Goal: Task Accomplishment & Management: Complete application form

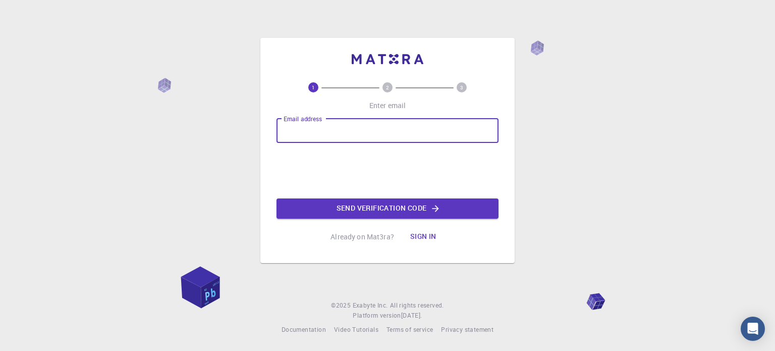
click at [298, 129] on div "Email address Email address" at bounding box center [388, 131] width 222 height 24
type input "[EMAIL_ADDRESS][DOMAIN_NAME]"
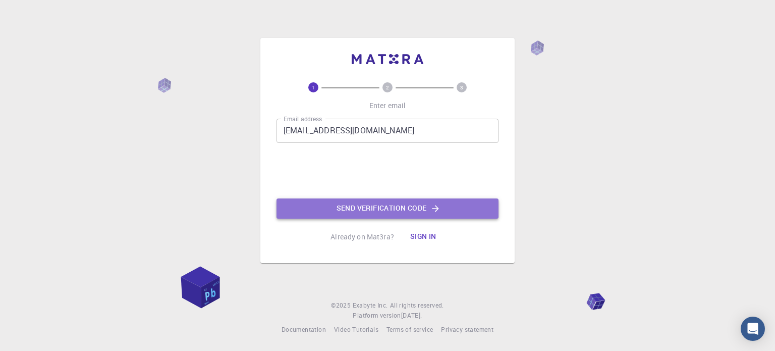
click at [350, 203] on button "Send verification code" at bounding box center [388, 208] width 222 height 20
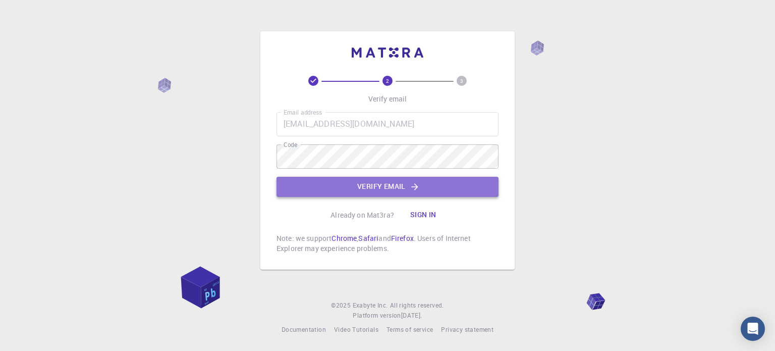
click at [353, 184] on button "Verify email" at bounding box center [388, 187] width 222 height 20
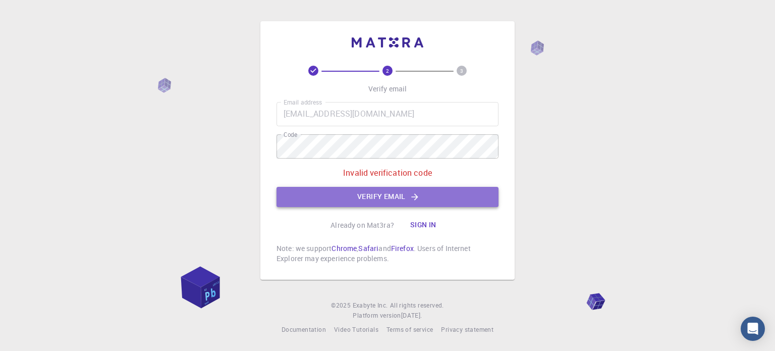
click at [349, 199] on button "Verify email" at bounding box center [388, 197] width 222 height 20
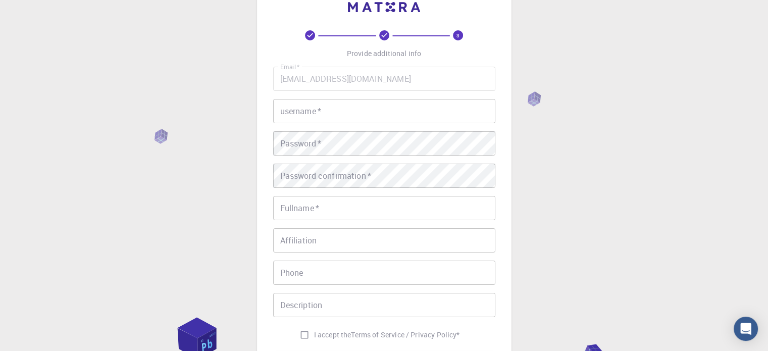
scroll to position [29, 0]
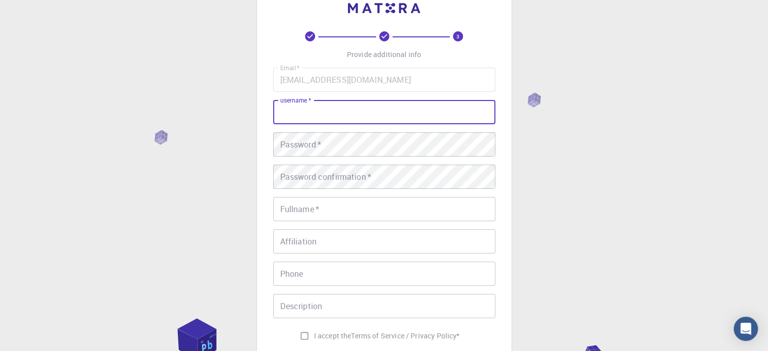
click at [332, 116] on input "username   *" at bounding box center [384, 112] width 222 height 24
type input "Siz"
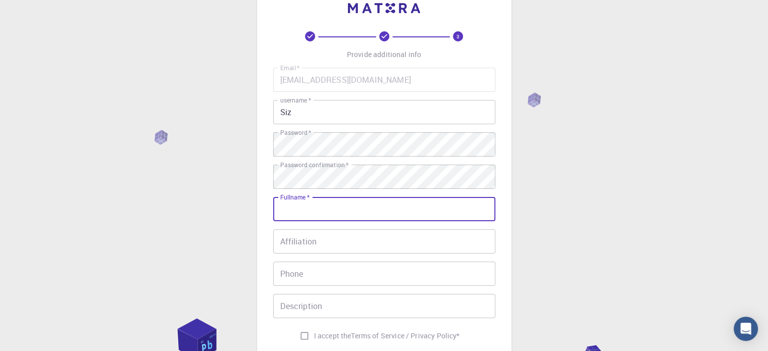
click at [282, 213] on input "Fullname   *" at bounding box center [384, 209] width 222 height 24
type input "Sizwe Seranyane"
type input "0828176554"
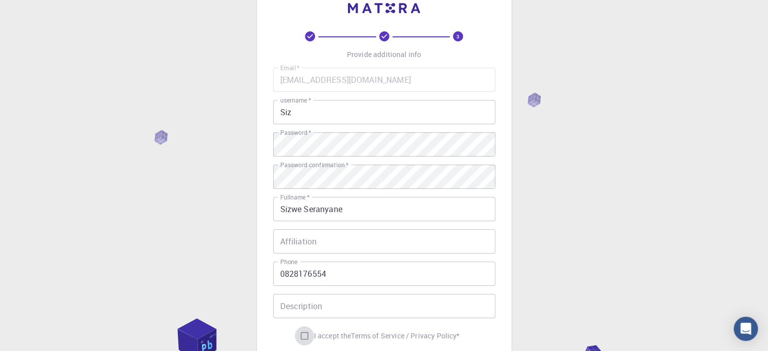
click at [297, 336] on input "I accept the Terms of Service / Privacy Policy *" at bounding box center [304, 335] width 19 height 19
checkbox input "true"
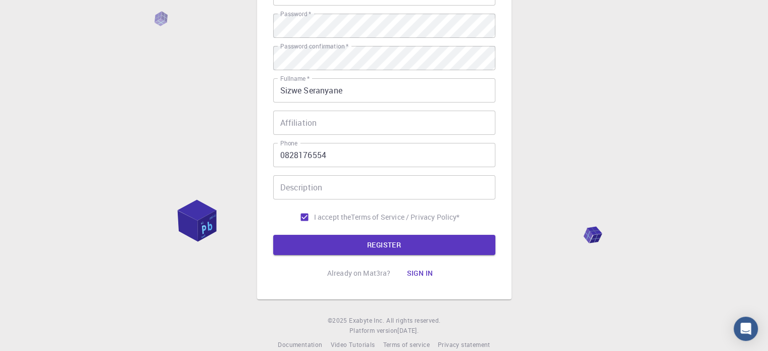
scroll to position [147, 0]
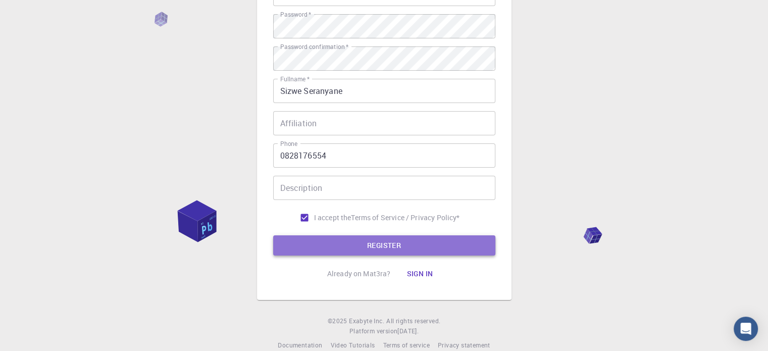
click at [371, 247] on button "REGISTER" at bounding box center [384, 245] width 222 height 20
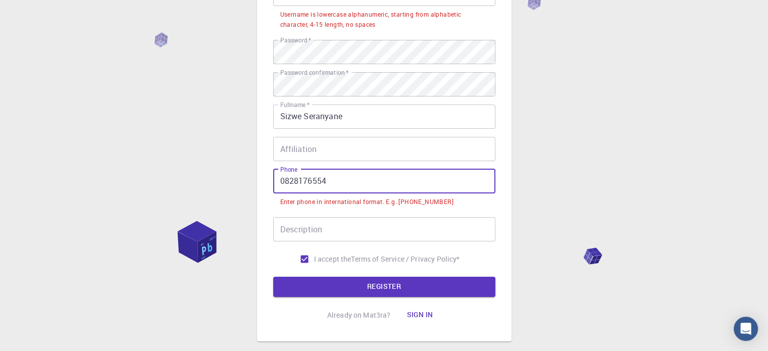
click at [285, 179] on input "0828176554" at bounding box center [384, 181] width 222 height 24
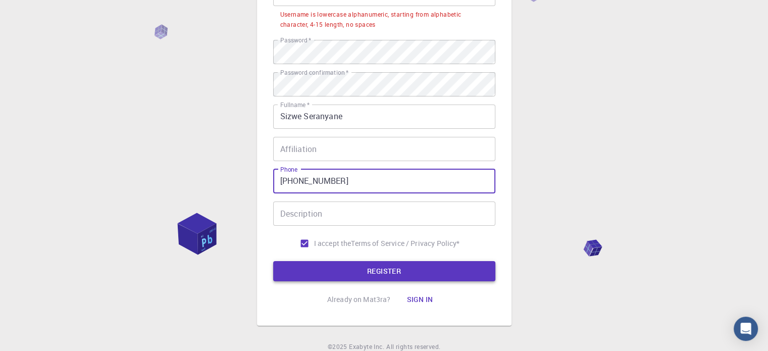
type input "[PHONE_NUMBER]"
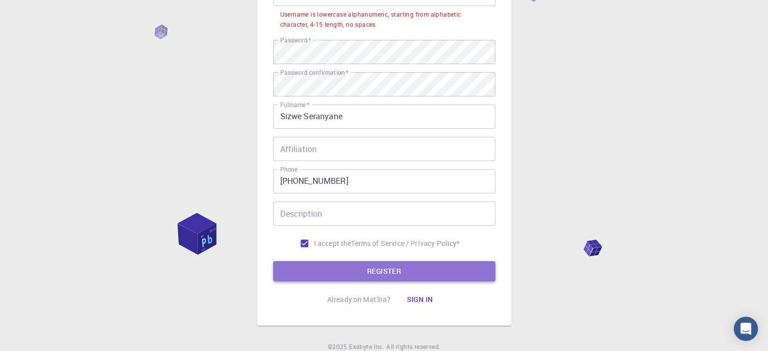
click at [329, 273] on button "REGISTER" at bounding box center [384, 271] width 222 height 20
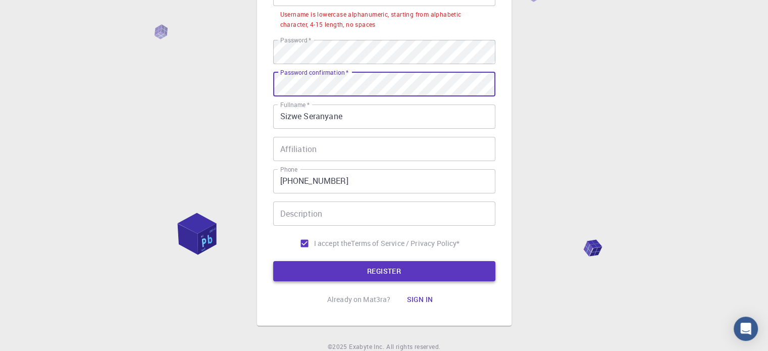
click at [327, 271] on button "REGISTER" at bounding box center [384, 271] width 222 height 20
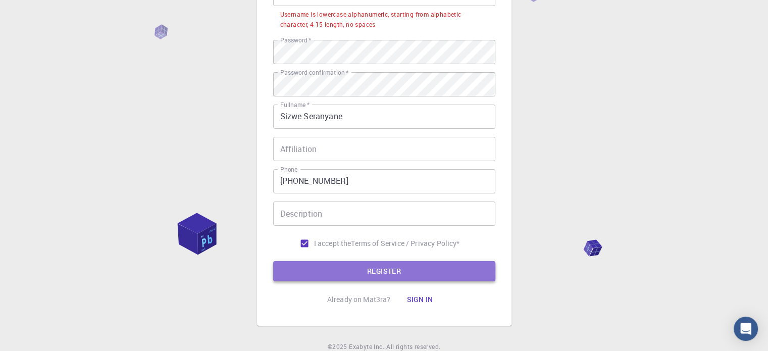
click at [375, 278] on button "REGISTER" at bounding box center [384, 271] width 222 height 20
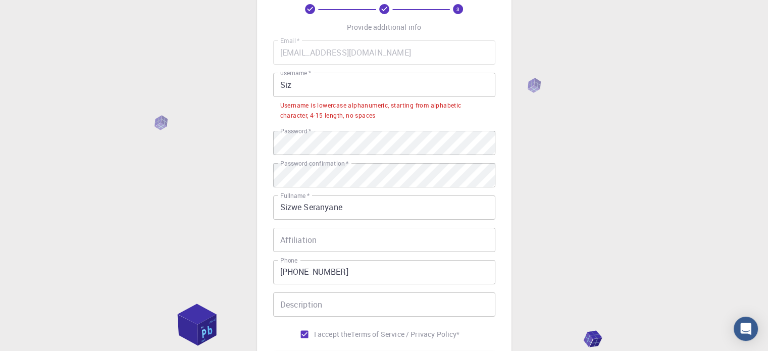
scroll to position [43, 0]
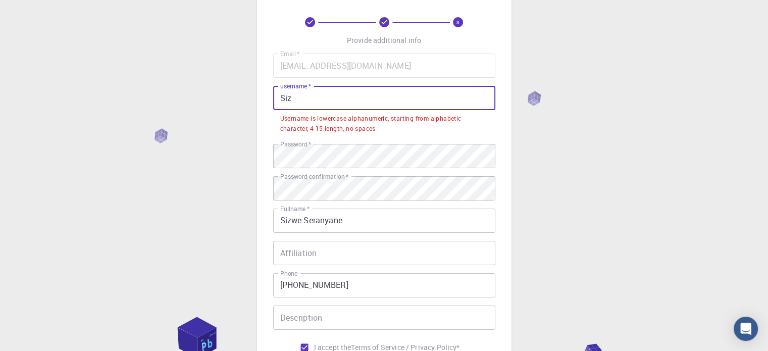
click at [291, 98] on input "Siz" at bounding box center [384, 98] width 222 height 24
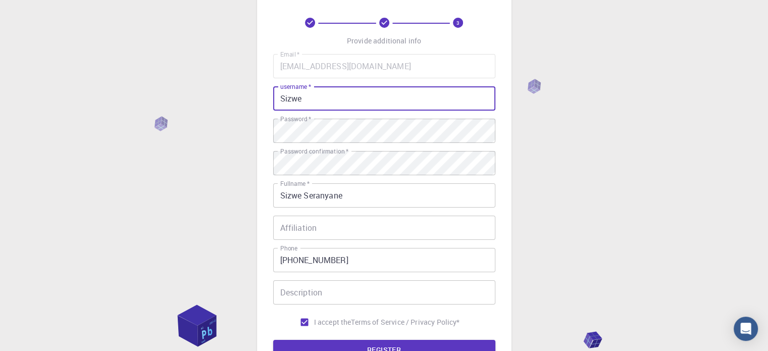
scroll to position [163, 0]
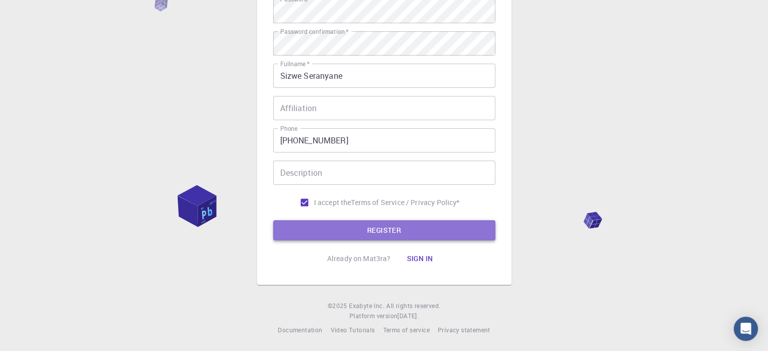
click at [385, 234] on button "REGISTER" at bounding box center [384, 230] width 222 height 20
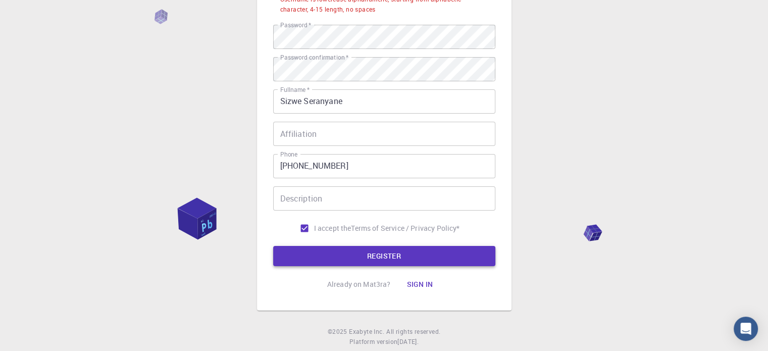
scroll to position [188, 0]
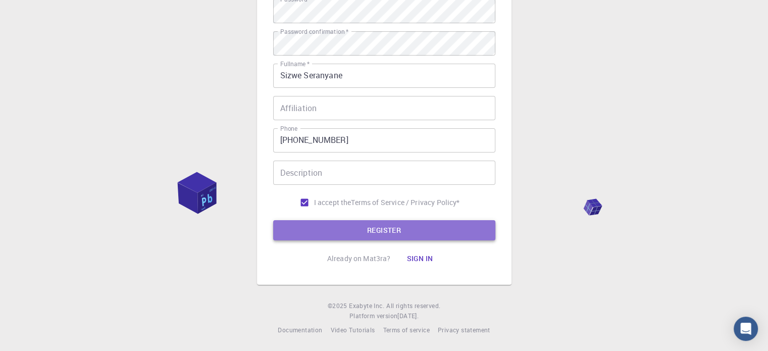
click at [376, 230] on button "REGISTER" at bounding box center [384, 230] width 222 height 20
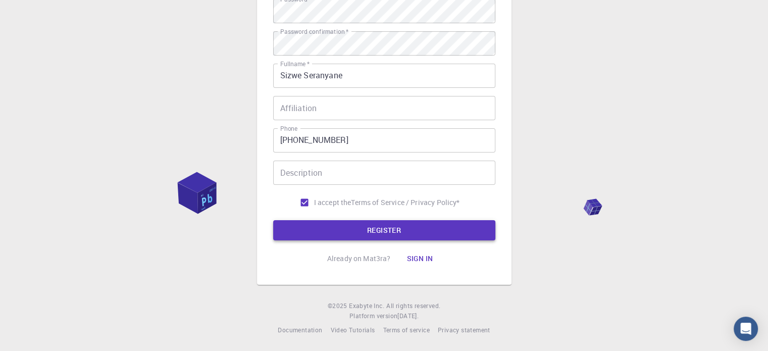
click at [367, 230] on button "REGISTER" at bounding box center [384, 230] width 222 height 20
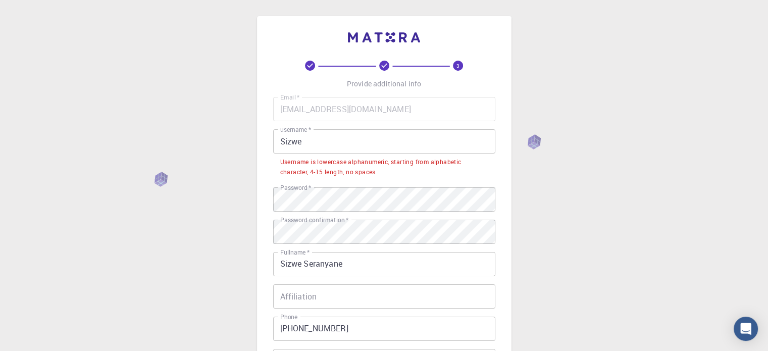
click at [305, 143] on input "Sizwe" at bounding box center [384, 141] width 222 height 24
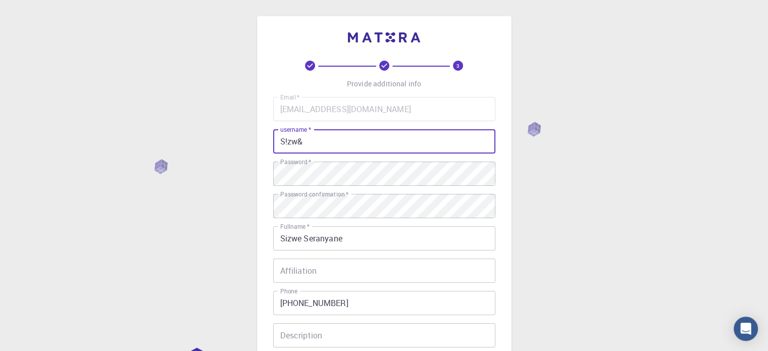
scroll to position [163, 0]
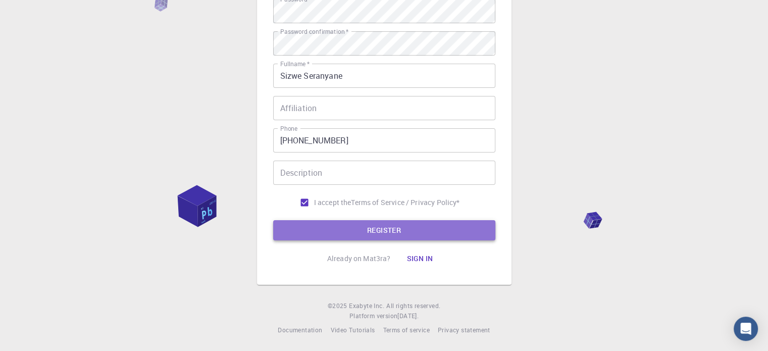
click at [418, 231] on button "REGISTER" at bounding box center [384, 230] width 222 height 20
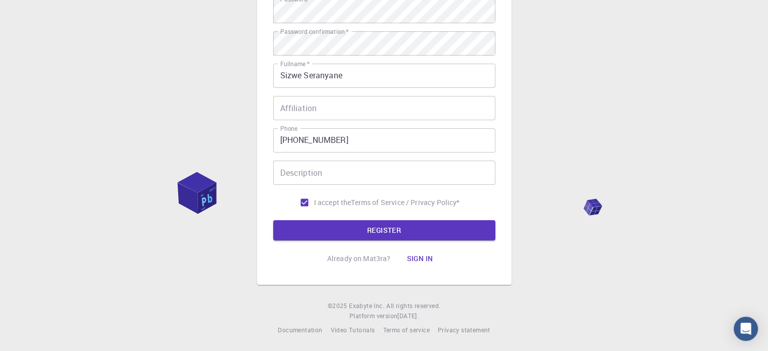
scroll to position [0, 0]
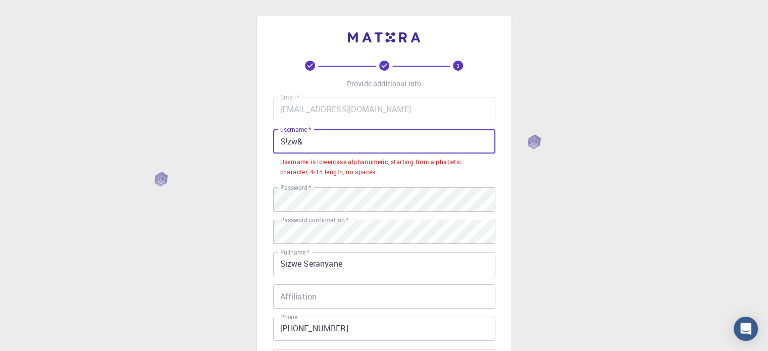
click at [283, 142] on input "S!zw&" at bounding box center [384, 141] width 222 height 24
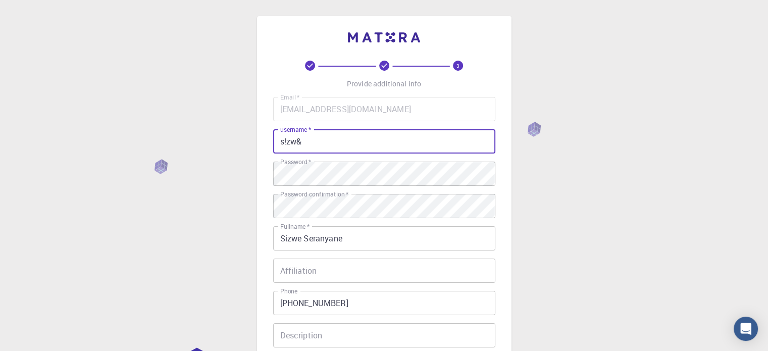
scroll to position [163, 0]
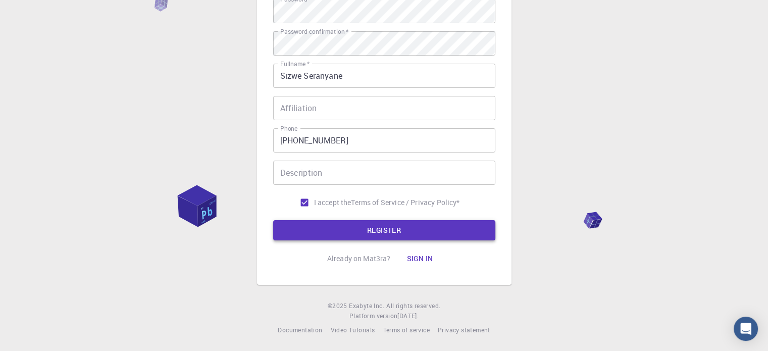
type input "s!zw&"
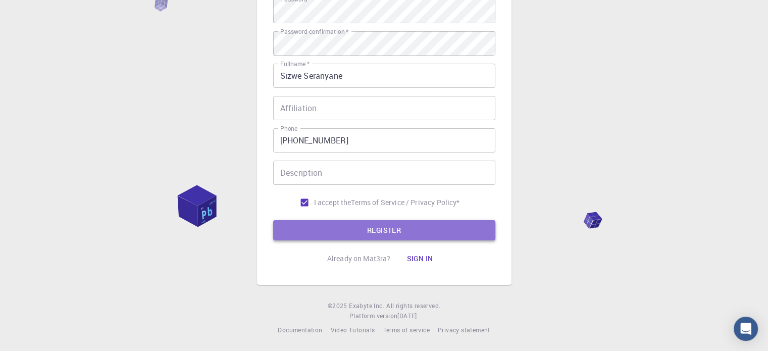
click at [432, 230] on button "REGISTER" at bounding box center [384, 230] width 222 height 20
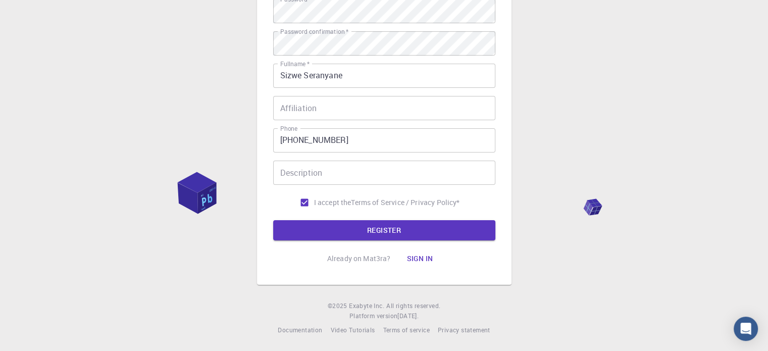
scroll to position [0, 0]
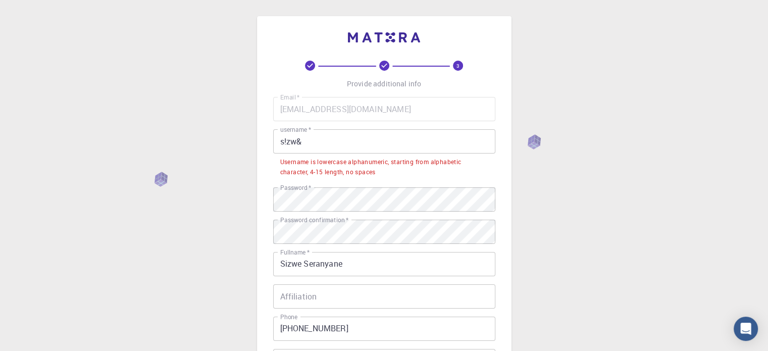
click at [592, 60] on div "3 Provide additional info Email   * [EMAIL_ADDRESS][DOMAIN_NAME] Email   * user…" at bounding box center [384, 270] width 768 height 540
click at [684, 125] on div "3 Provide additional info Email   * [EMAIL_ADDRESS][DOMAIN_NAME] Email   * user…" at bounding box center [384, 270] width 768 height 540
click at [599, 131] on div "3 Provide additional info Email   * [EMAIL_ADDRESS][DOMAIN_NAME] Email   * user…" at bounding box center [384, 270] width 768 height 540
